Goal: Task Accomplishment & Management: Manage account settings

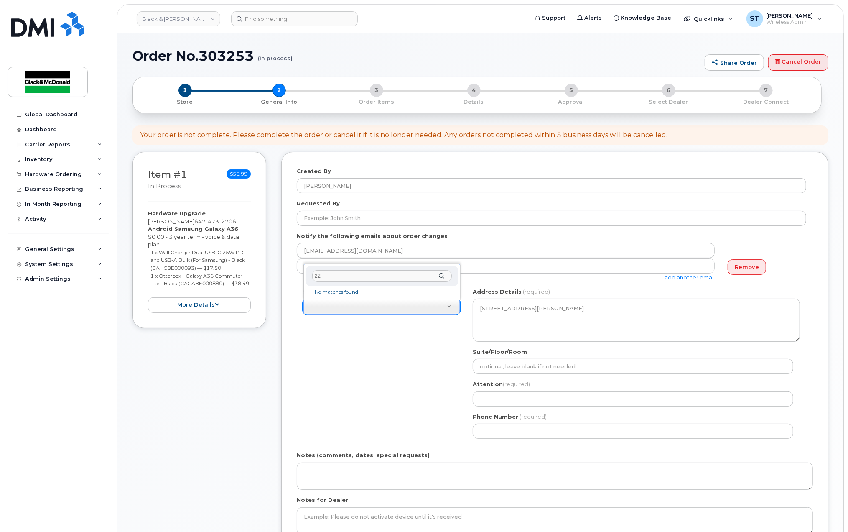
type input "2"
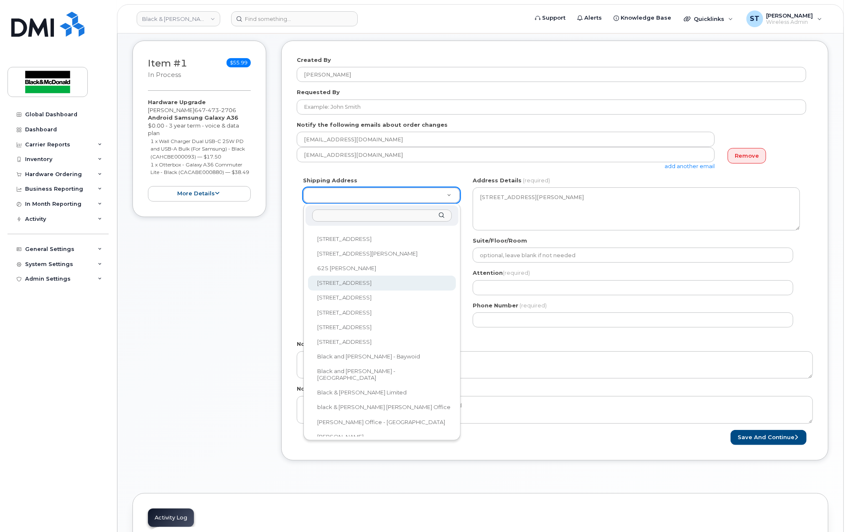
scroll to position [206, 0]
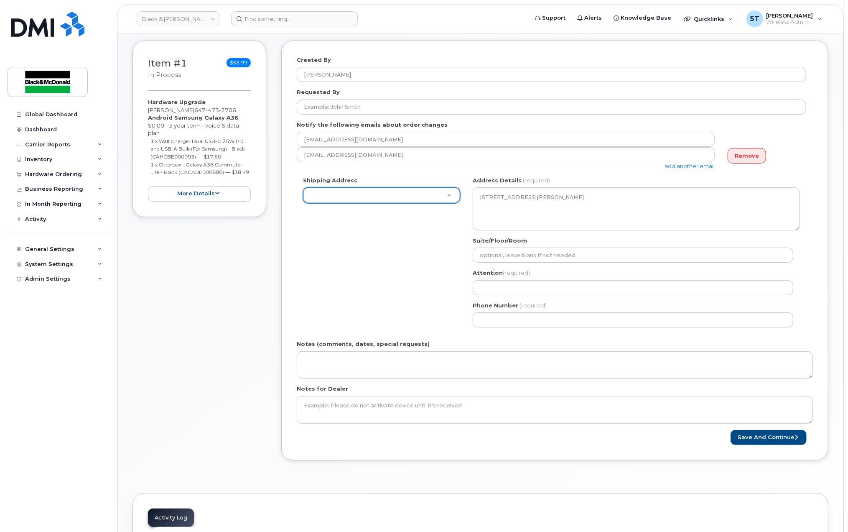
drag, startPoint x: 237, startPoint y: 333, endPoint x: 322, endPoint y: 332, distance: 84.5
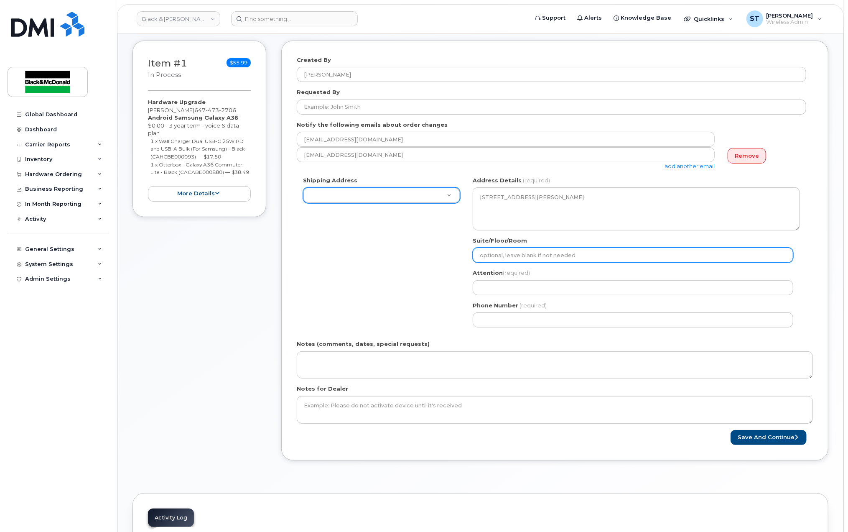
click at [514, 256] on input "Suite/Floor/Room" at bounding box center [633, 255] width 321 height 15
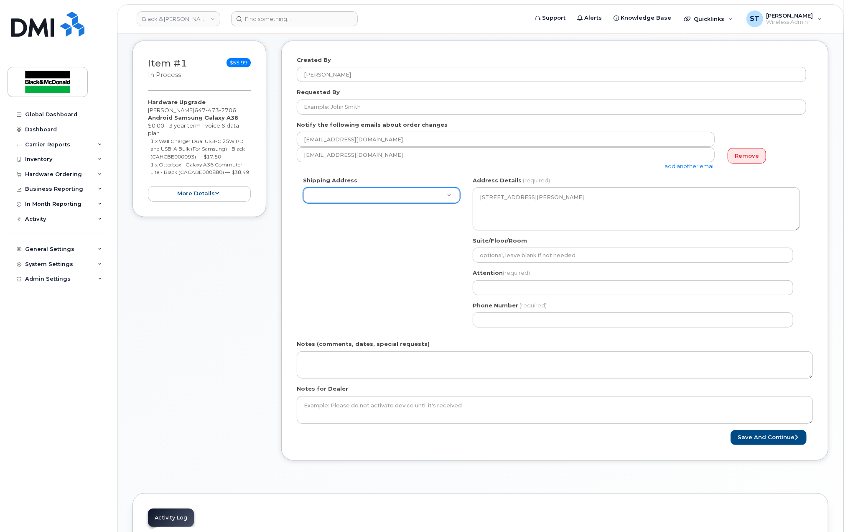
click at [361, 293] on div "Shipping Address 1011 Wilson Avenue 1071-26 Street NE 10717-181 Street NW 11055…" at bounding box center [552, 254] width 510 height 157
type input "2"
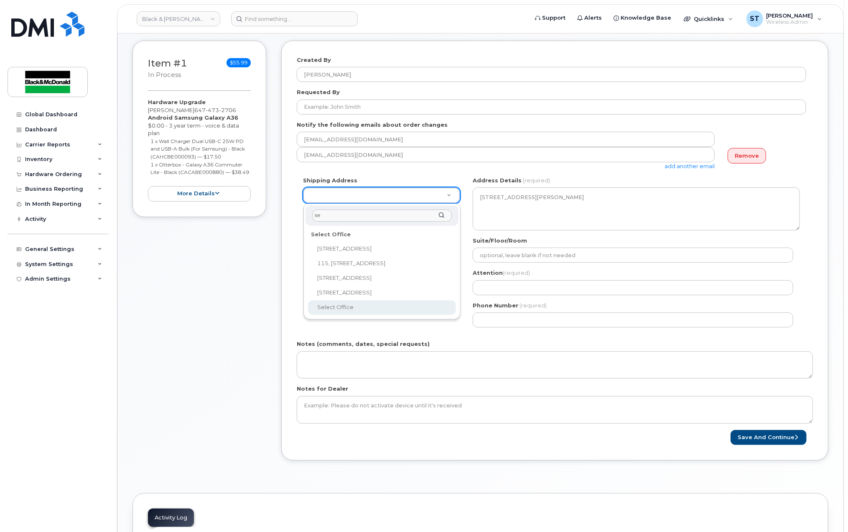
type input "se"
select select
type textarea "204-225 Select Ave Scarborough Ontario M1X 0B5"
type input "[PERSON_NAME]"
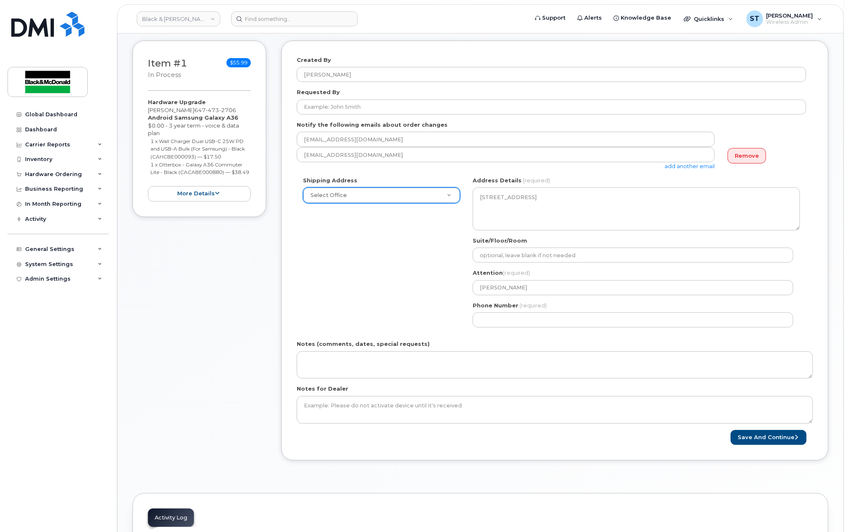
click at [353, 305] on div "Shipping Address Select Office 1011 Wilson Avenue 1071-26 Street NE 10717-181 S…" at bounding box center [552, 254] width 510 height 157
click at [549, 289] on input "[PERSON_NAME]" at bounding box center [633, 287] width 321 height 15
click at [510, 322] on input "Phone Number" at bounding box center [633, 319] width 321 height 15
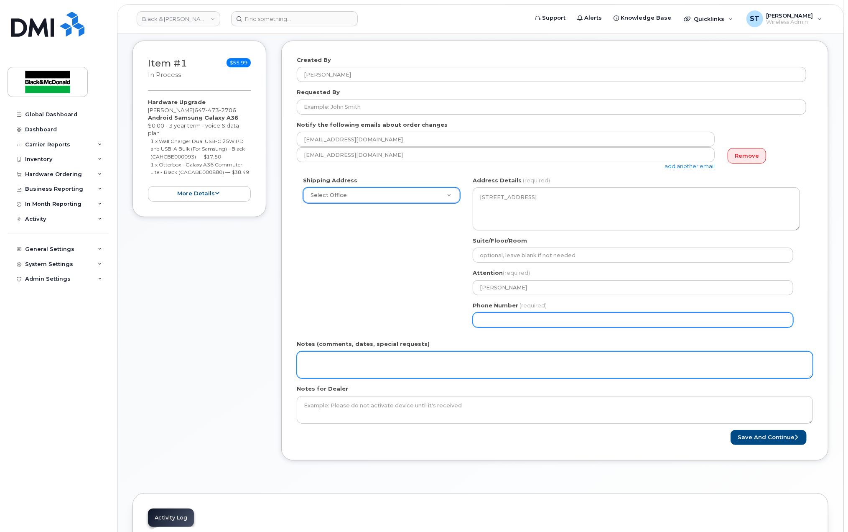
type input "6474617352"
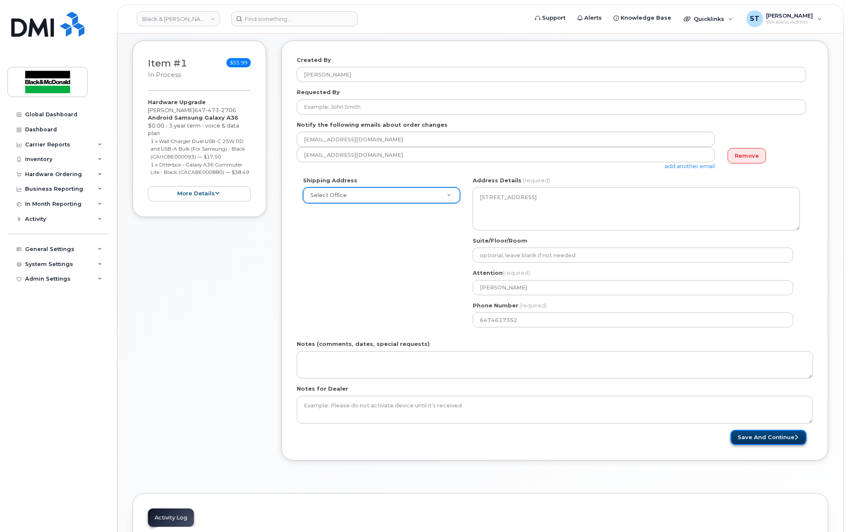
click at [776, 438] on button "Save and Continue" at bounding box center [769, 437] width 76 height 15
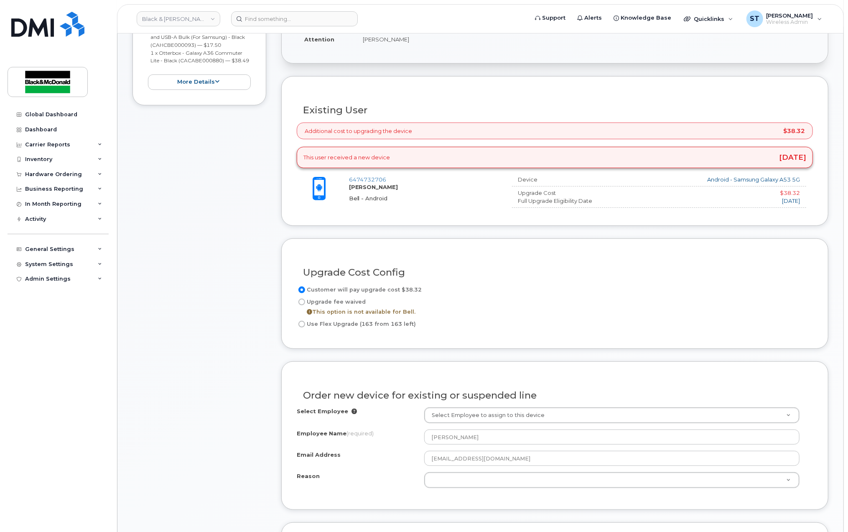
scroll to position [335, 0]
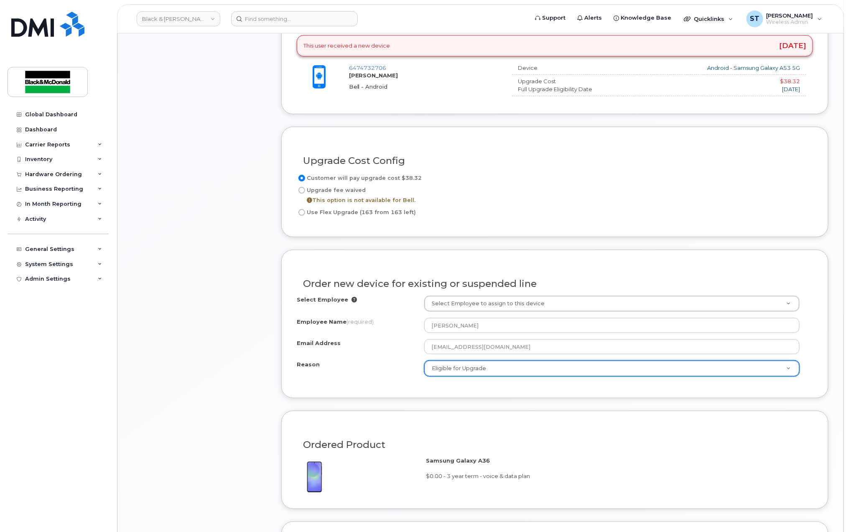
select select "eligible_for_upgrade"
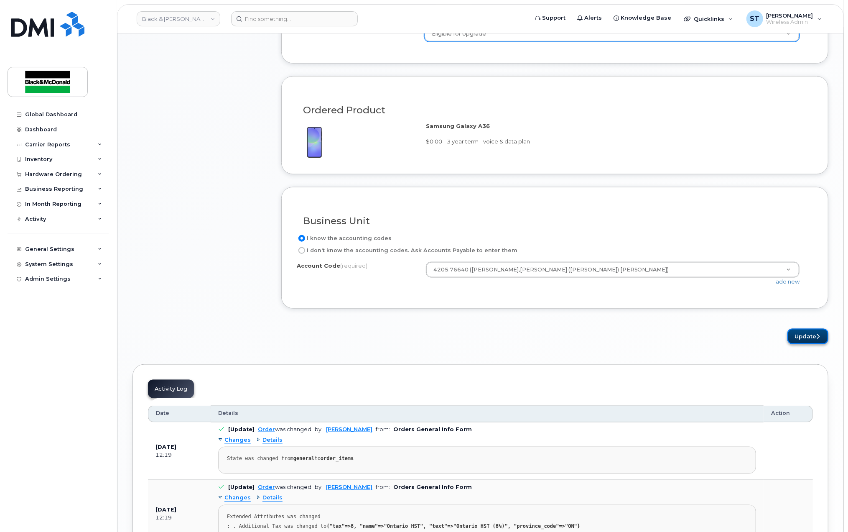
click at [815, 335] on button "Update" at bounding box center [808, 336] width 41 height 15
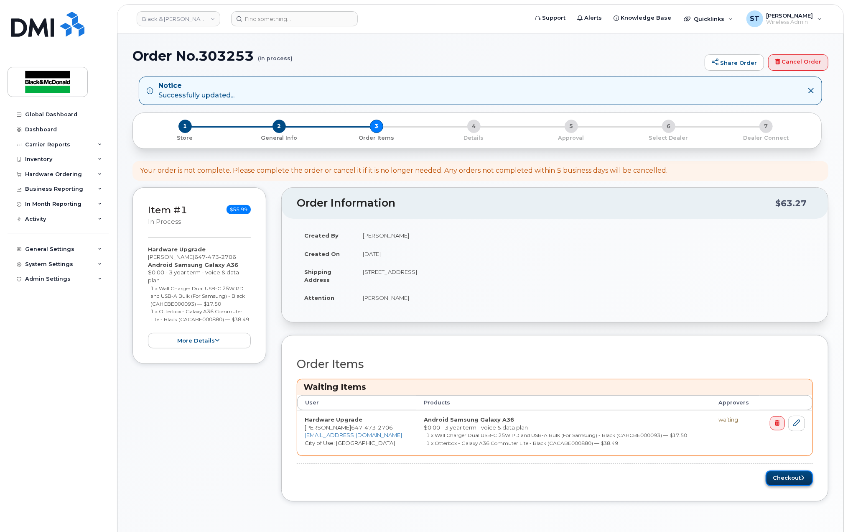
click at [793, 479] on button "Checkout" at bounding box center [789, 477] width 47 height 15
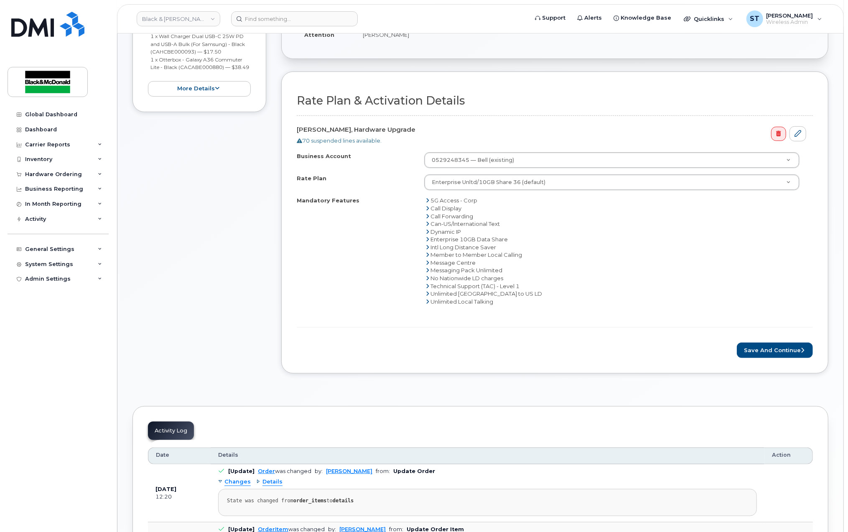
scroll to position [335, 0]
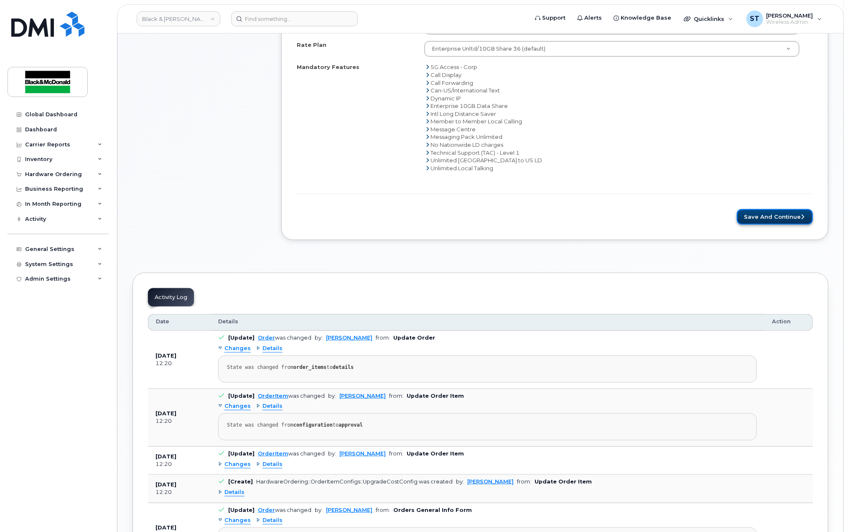
click at [787, 220] on button "Save and Continue" at bounding box center [775, 216] width 76 height 15
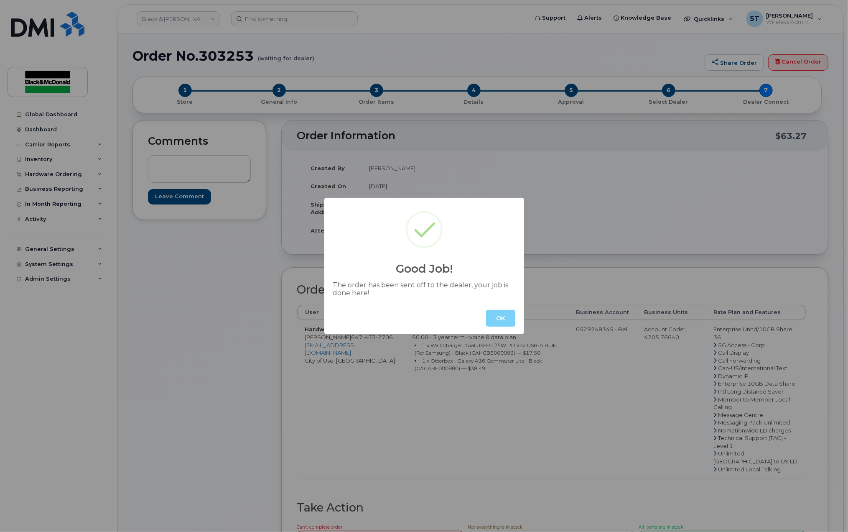
click at [506, 319] on button "OK" at bounding box center [500, 318] width 29 height 17
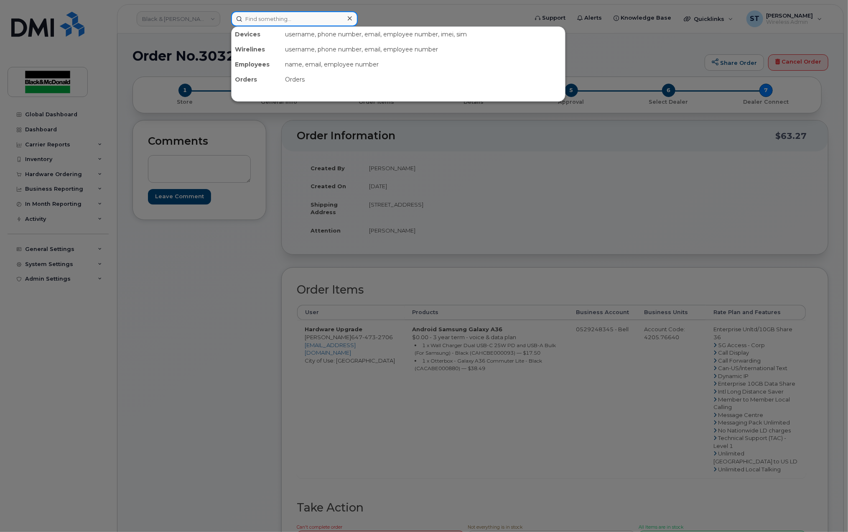
click at [286, 23] on input at bounding box center [294, 18] width 127 height 15
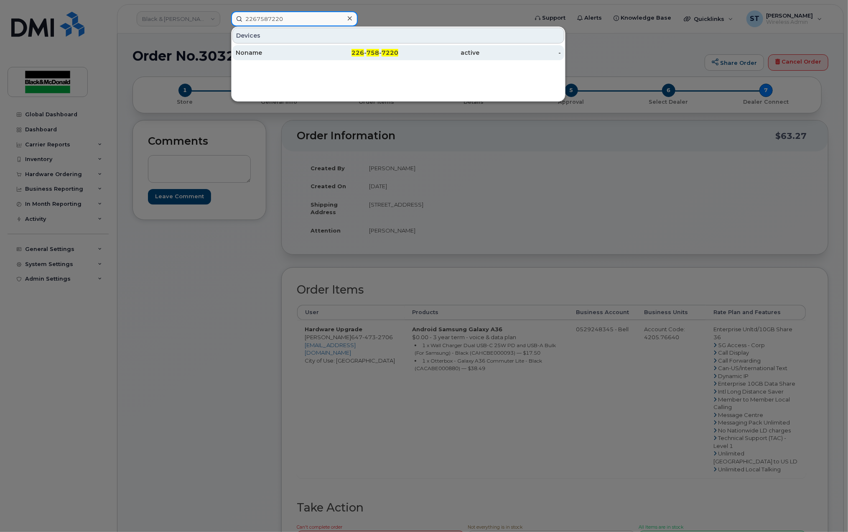
type input "2267587220"
click at [258, 52] on div "Noname" at bounding box center [277, 53] width 82 height 8
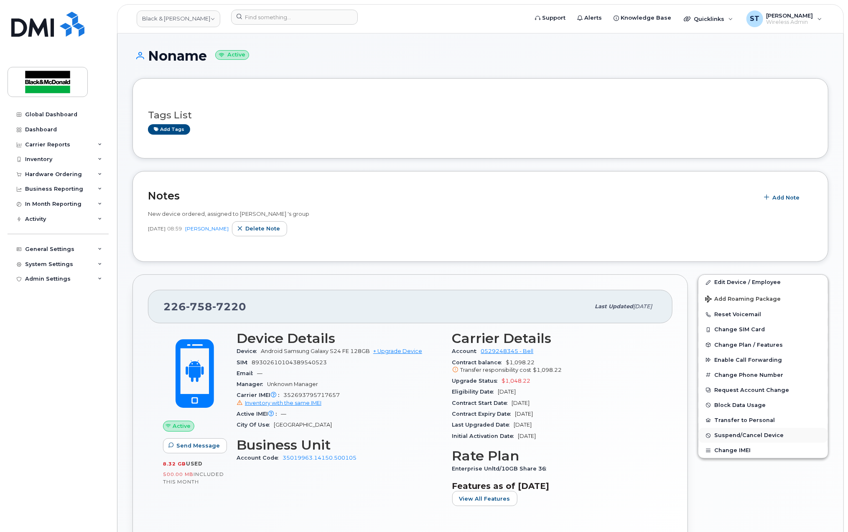
click at [734, 432] on button "Suspend/Cancel Device" at bounding box center [764, 435] width 130 height 15
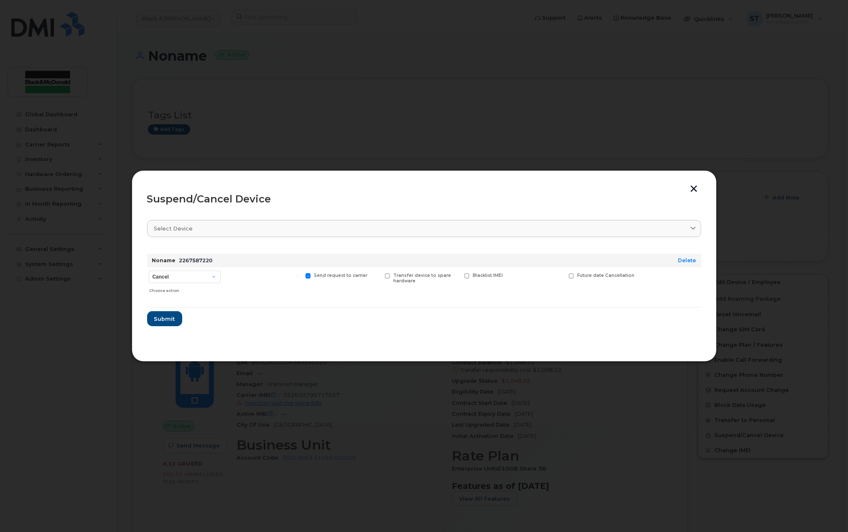
click at [193, 285] on div "Choose action" at bounding box center [184, 289] width 71 height 10
click at [192, 280] on select "Cancel Suspend - Extend Suspension Suspend - Reduced Rate Suspend - Full Rate S…" at bounding box center [185, 277] width 72 height 13
select select "[object Object]"
click at [149, 271] on select "Cancel Suspend - Extend Suspension Suspend - Reduced Rate Suspend - Full Rate S…" at bounding box center [185, 277] width 72 height 13
click at [166, 323] on span "Submit" at bounding box center [164, 319] width 21 height 8
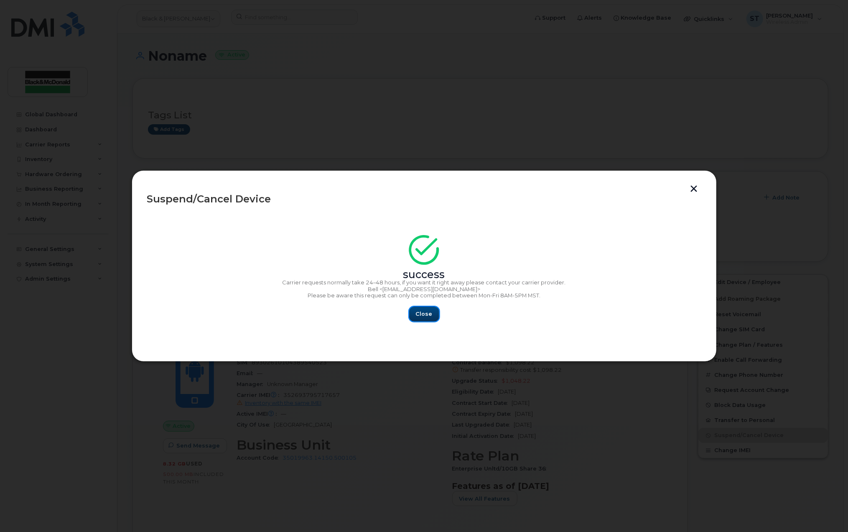
click at [416, 320] on button "Close" at bounding box center [424, 313] width 30 height 15
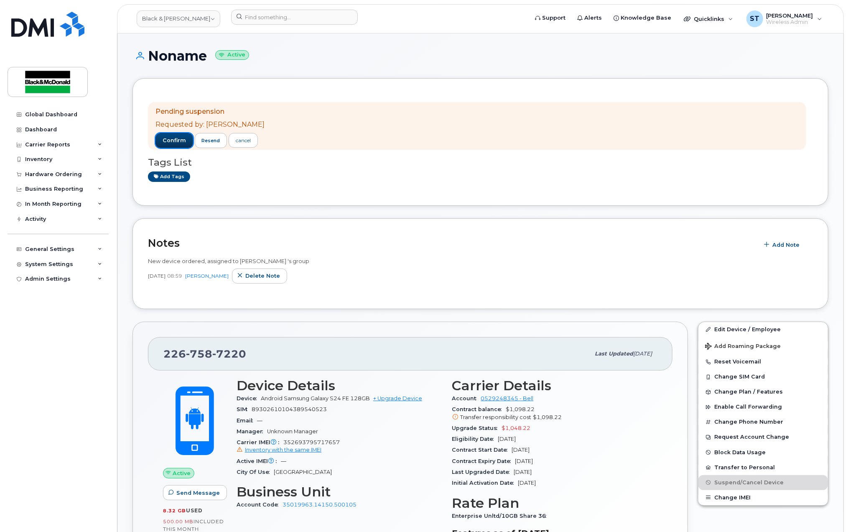
click at [169, 139] on span "confirm" at bounding box center [174, 141] width 23 height 8
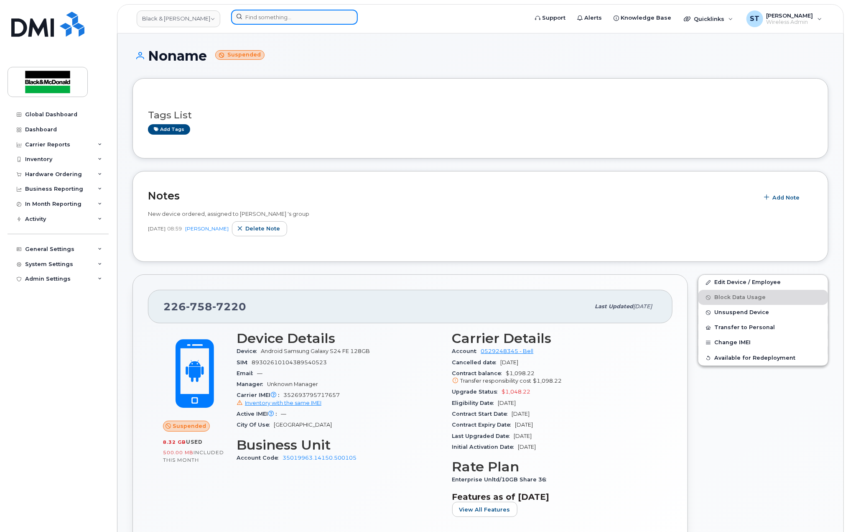
click at [269, 24] on div at bounding box center [376, 17] width 291 height 15
click at [270, 20] on input at bounding box center [294, 17] width 127 height 15
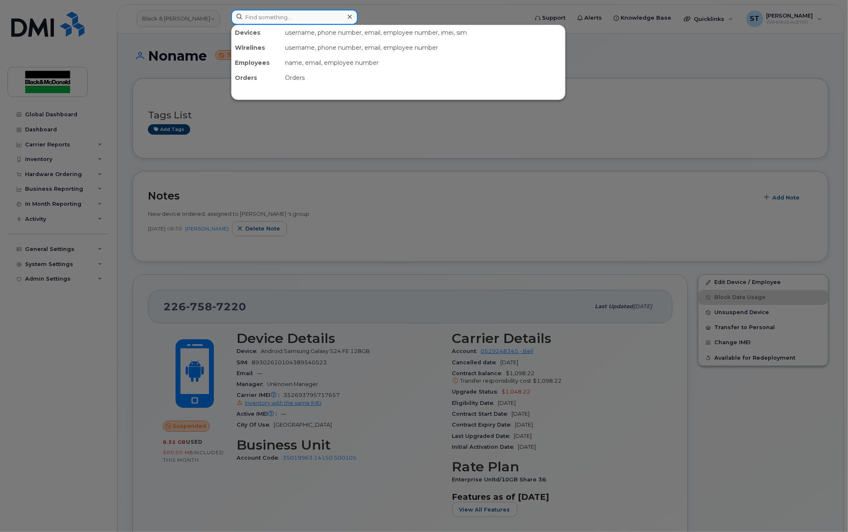
paste input "35490611636171"
type input "35490611636171"
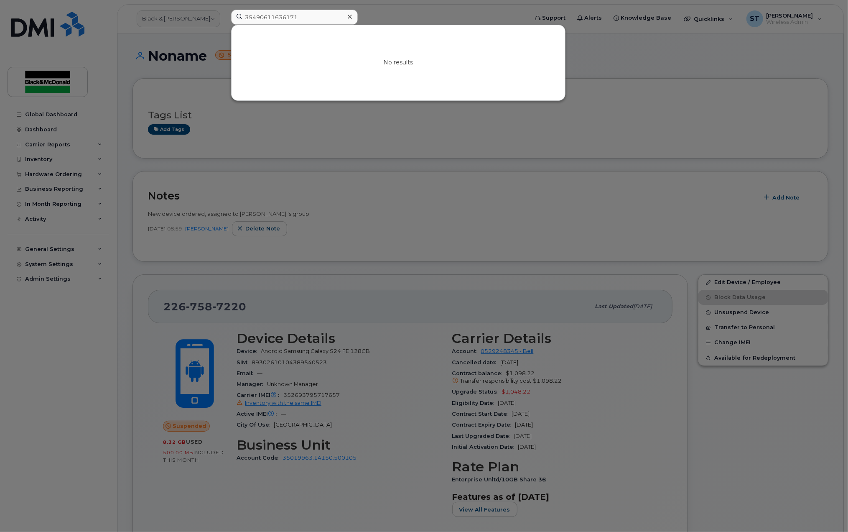
drag, startPoint x: 353, startPoint y: 17, endPoint x: 343, endPoint y: 17, distance: 10.0
click at [353, 17] on div at bounding box center [350, 17] width 12 height 12
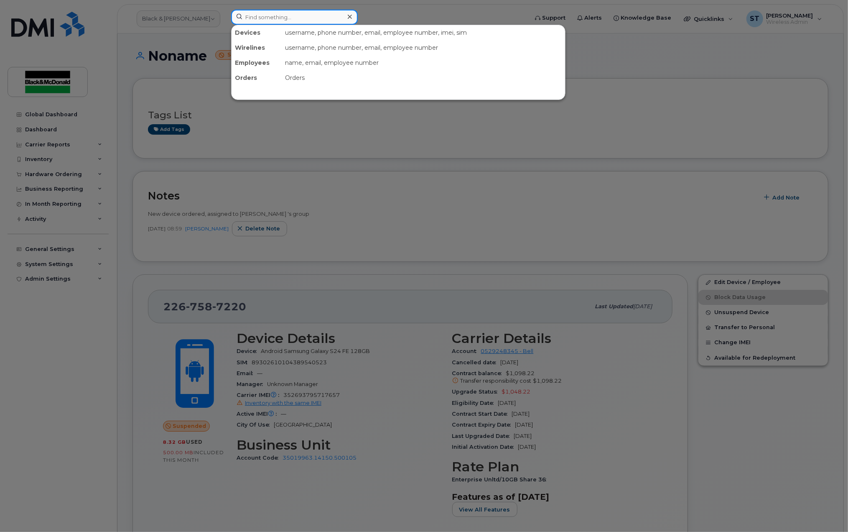
click at [313, 18] on input at bounding box center [294, 17] width 127 height 15
paste input "Asset 863525"
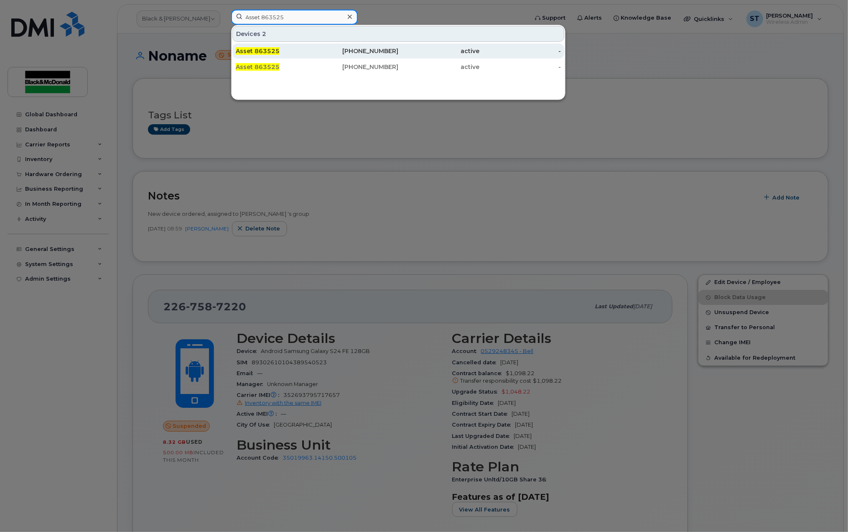
type input "Asset 863525"
drag, startPoint x: 253, startPoint y: 53, endPoint x: 262, endPoint y: 56, distance: 9.7
click at [253, 53] on span "Asset 863525" at bounding box center [258, 51] width 44 height 8
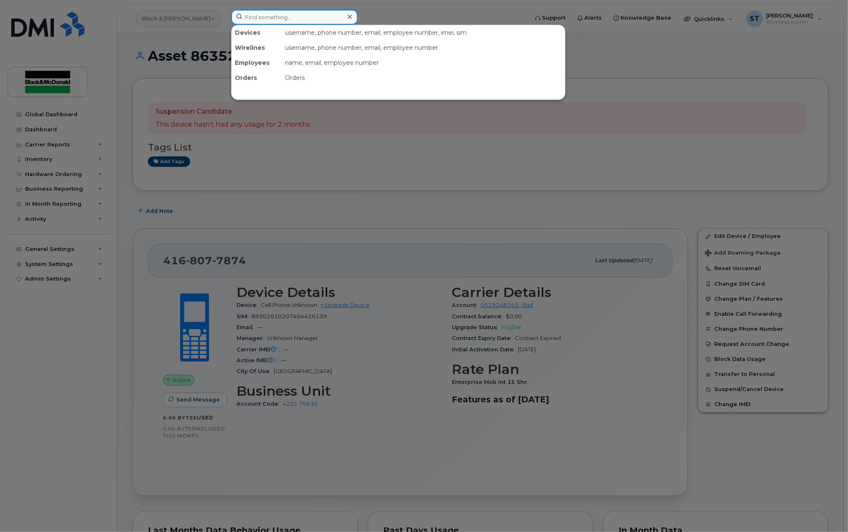
click at [250, 16] on input at bounding box center [294, 17] width 127 height 15
paste input "Asset 863525"
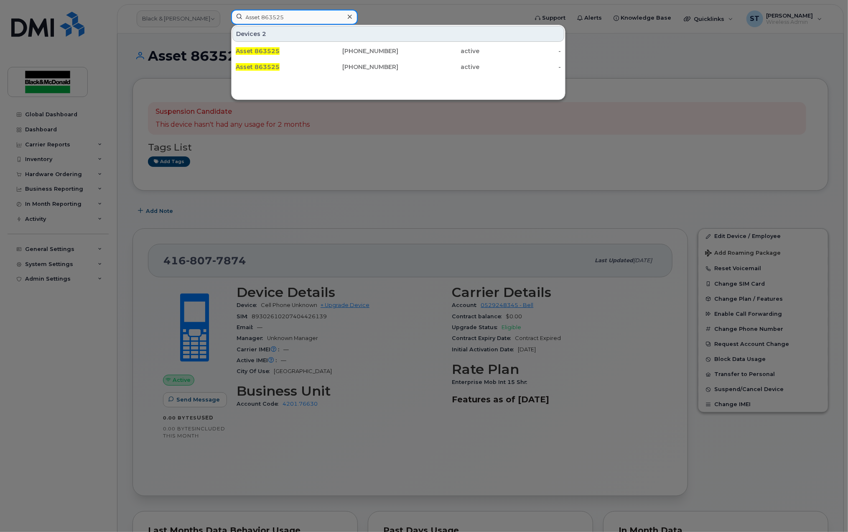
type input "Asset 863525"
click at [255, 68] on span "Asset 863525" at bounding box center [258, 67] width 44 height 8
